Goal: Information Seeking & Learning: Learn about a topic

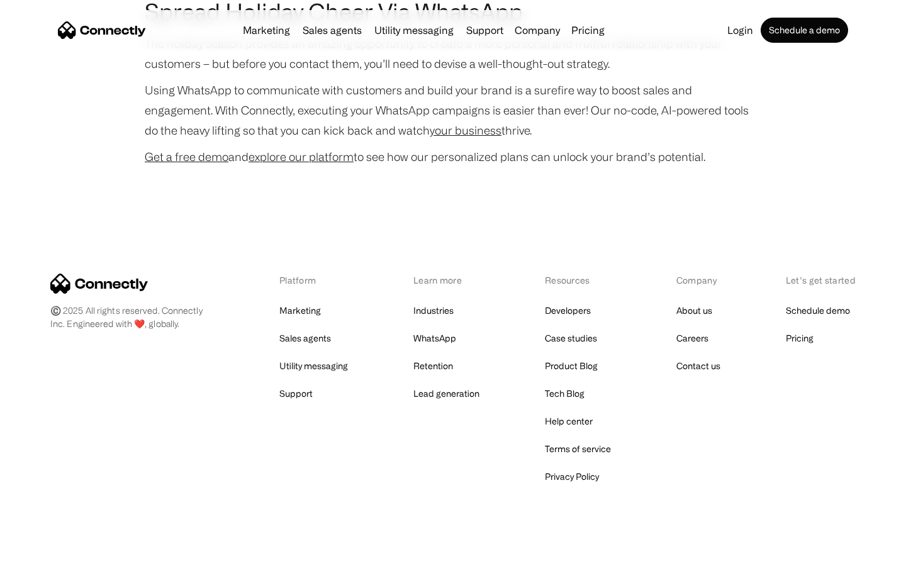
scroll to position [2585, 0]
